Goal: Task Accomplishment & Management: Use online tool/utility

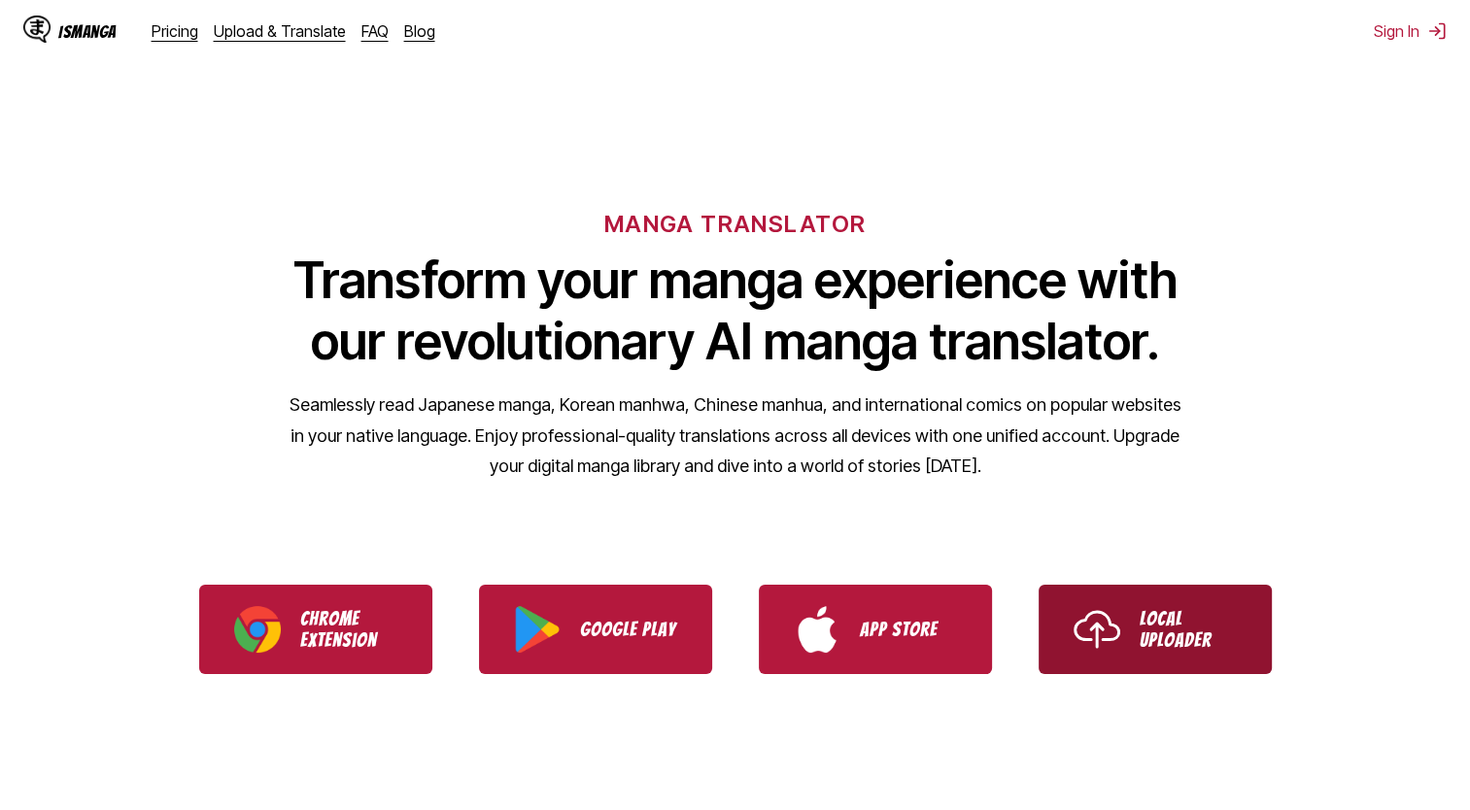
click at [1184, 632] on p "Local Uploader" at bounding box center [1188, 629] width 97 height 43
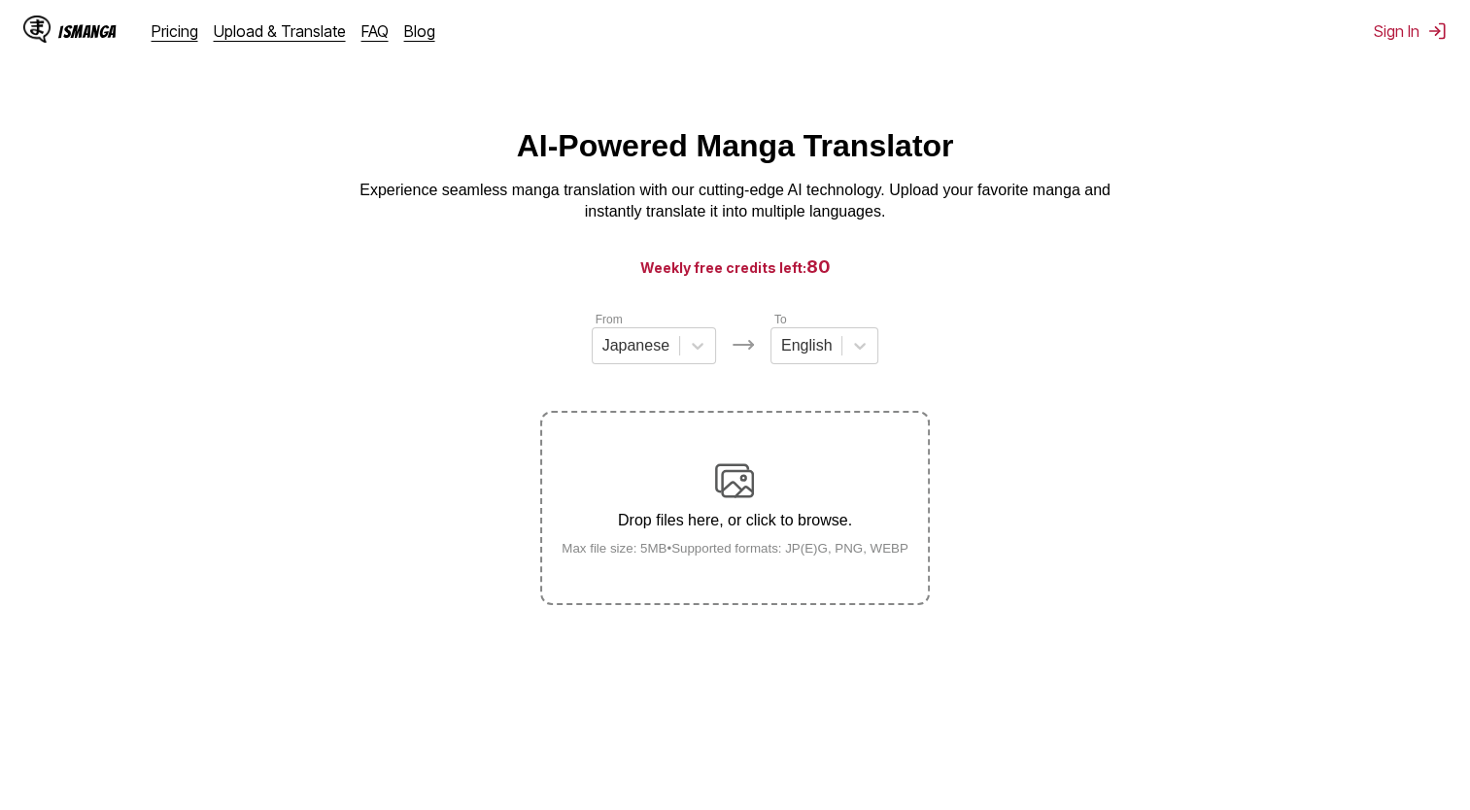
click at [723, 352] on div "From Japanese To English" at bounding box center [734, 337] width 389 height 54
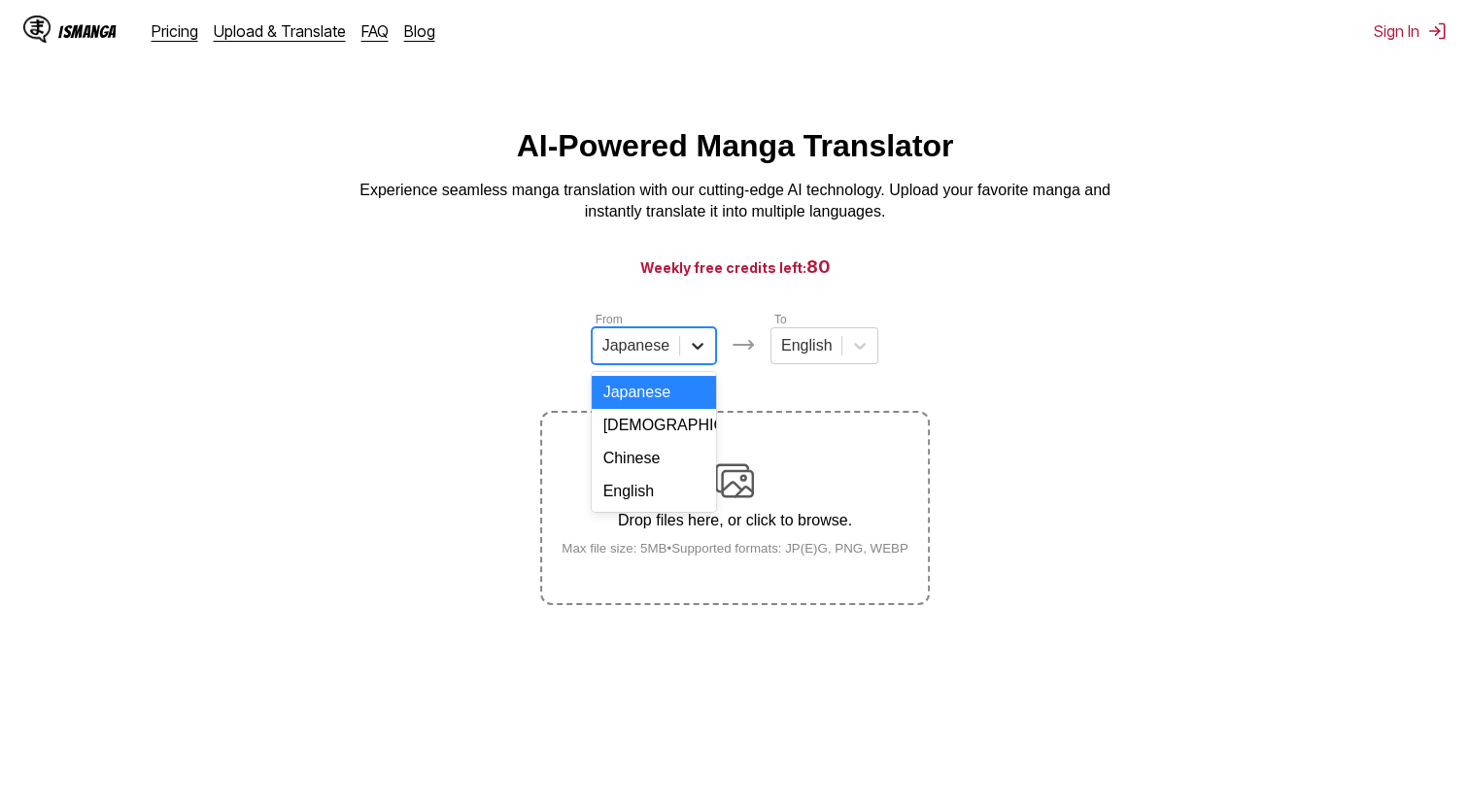
click at [711, 354] on div at bounding box center [697, 345] width 35 height 35
click at [664, 504] on div "English" at bounding box center [654, 491] width 124 height 33
click at [853, 350] on icon at bounding box center [852, 346] width 12 height 7
